Goal: Navigation & Orientation: Find specific page/section

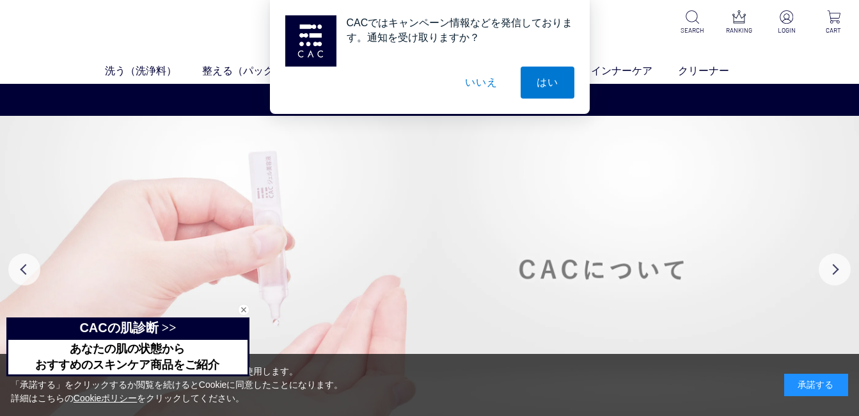
click at [513, 241] on img at bounding box center [429, 269] width 859 height 307
